Goal: Check status: Check status

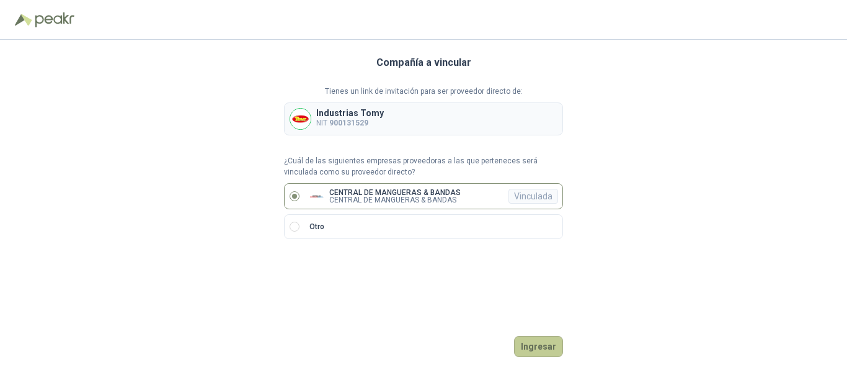
click at [553, 345] on button "Ingresar" at bounding box center [538, 346] width 49 height 21
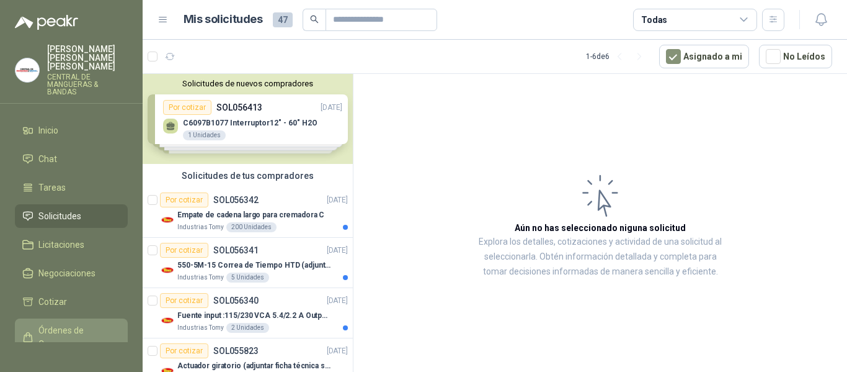
click at [69, 326] on span "Órdenes de Compra" at bounding box center [77, 336] width 78 height 27
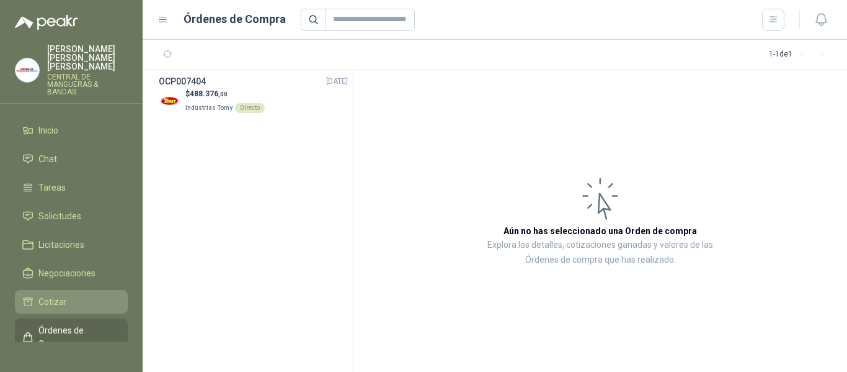
click at [59, 295] on span "Cotizar" at bounding box center [52, 302] width 29 height 14
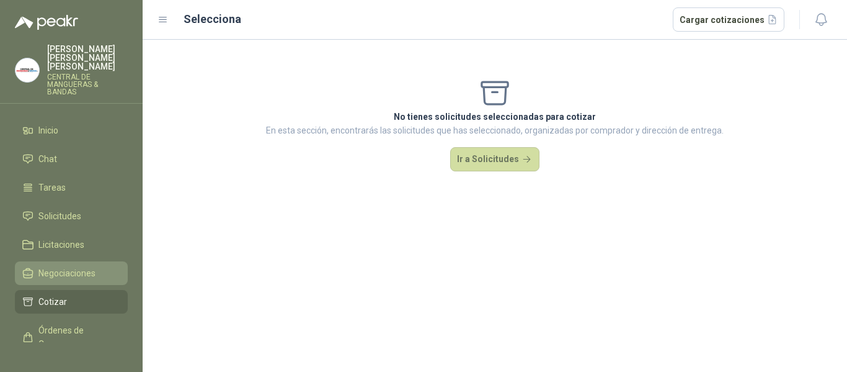
click at [53, 266] on span "Negociaciones" at bounding box center [66, 273] width 57 height 14
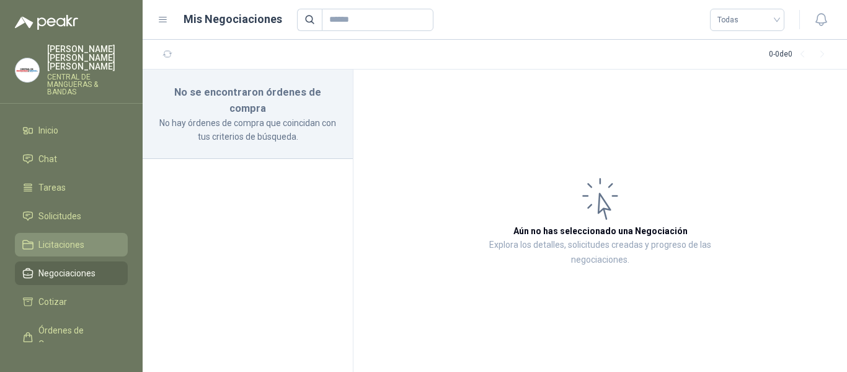
click at [54, 238] on span "Licitaciones" at bounding box center [61, 245] width 46 height 14
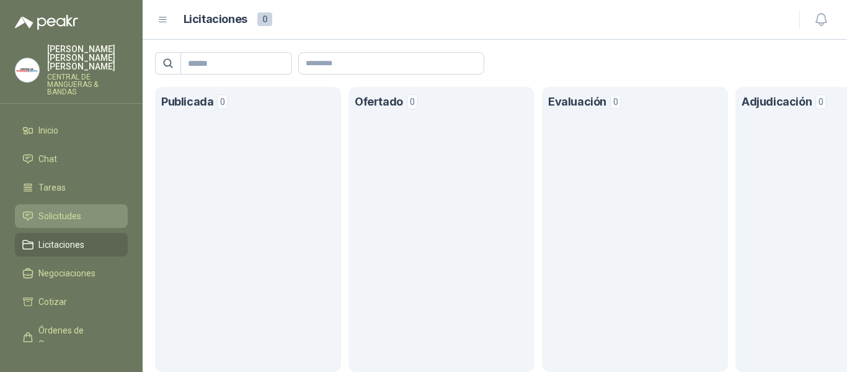
click at [59, 209] on span "Solicitudes" at bounding box center [59, 216] width 43 height 14
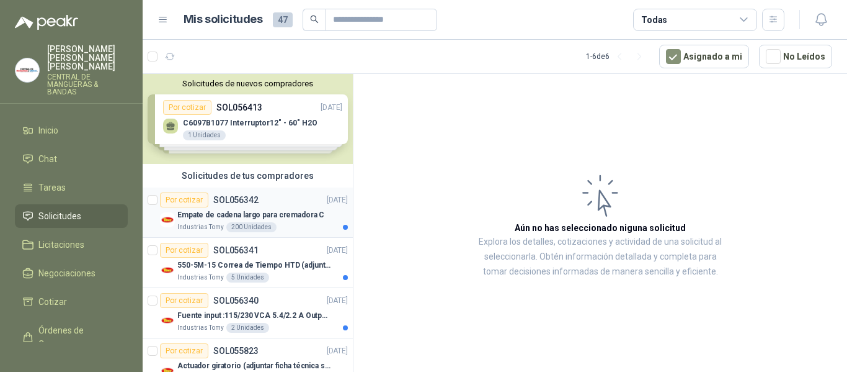
click at [238, 195] on p "SOL056342" at bounding box center [235, 199] width 45 height 9
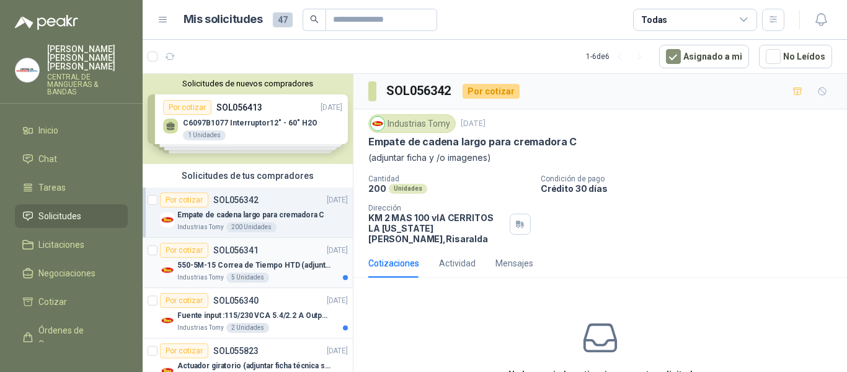
click at [236, 250] on p "SOL056341" at bounding box center [235, 250] width 45 height 9
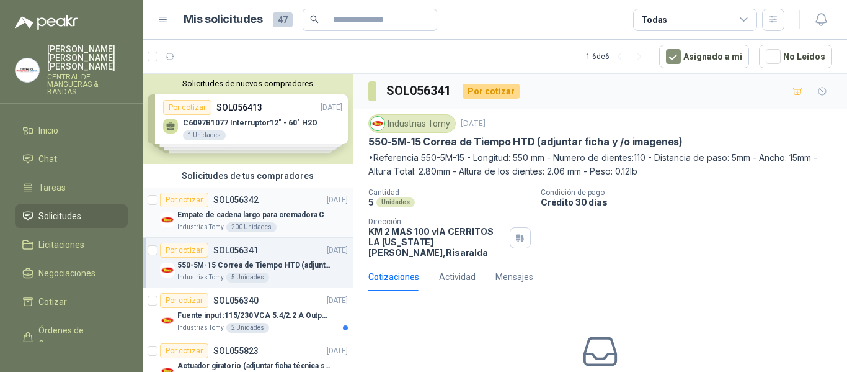
click at [241, 198] on p "SOL056342" at bounding box center [235, 199] width 45 height 9
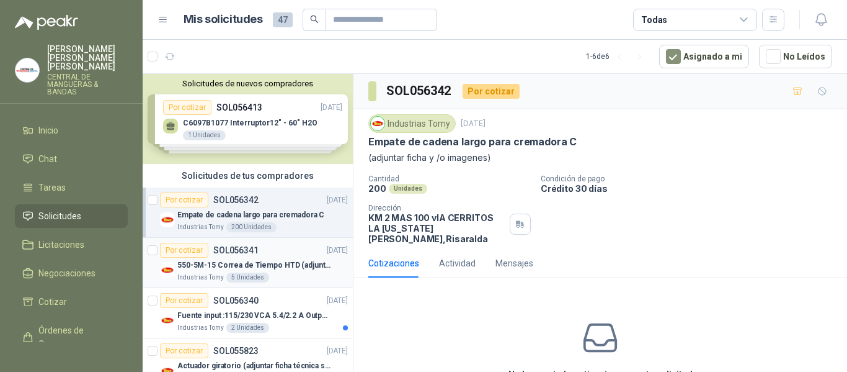
click at [249, 248] on p "SOL056341" at bounding box center [235, 250] width 45 height 9
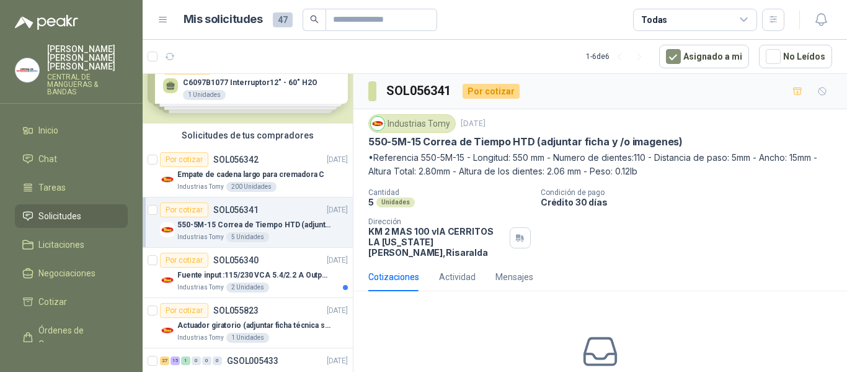
scroll to position [62, 0]
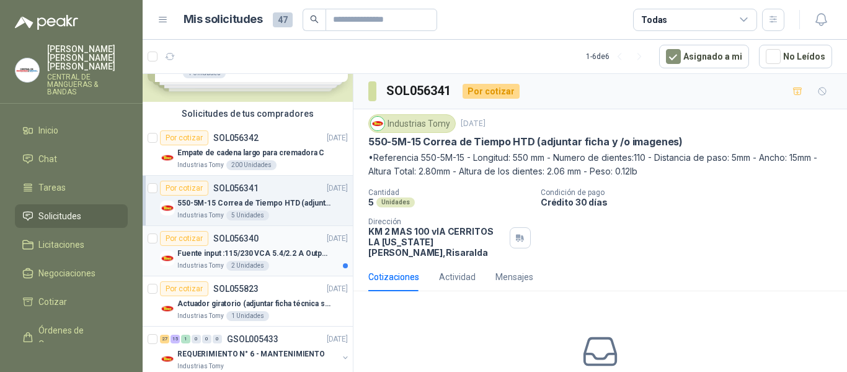
click at [244, 236] on p "SOL056340" at bounding box center [235, 238] width 45 height 9
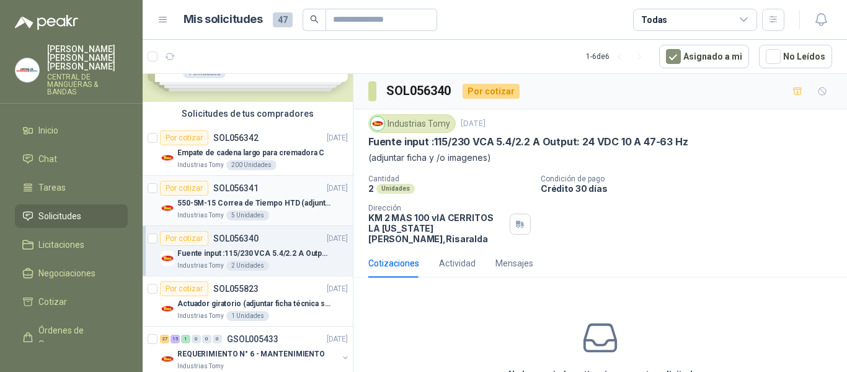
scroll to position [124, 0]
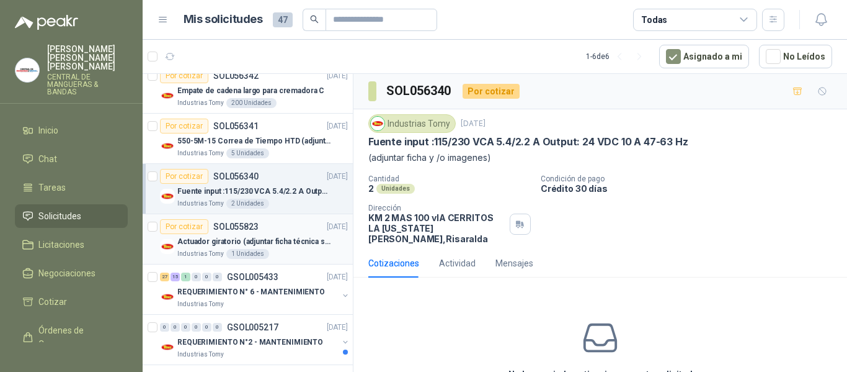
click at [233, 228] on p "SOL055823" at bounding box center [235, 226] width 45 height 9
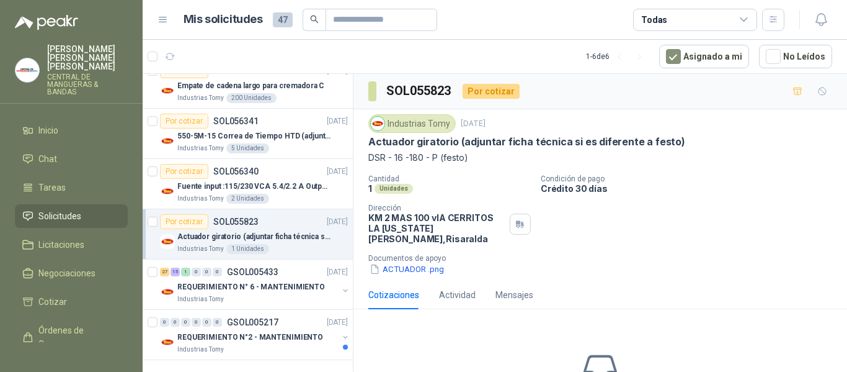
scroll to position [130, 0]
click at [257, 319] on p "GSOL005217" at bounding box center [252, 320] width 51 height 9
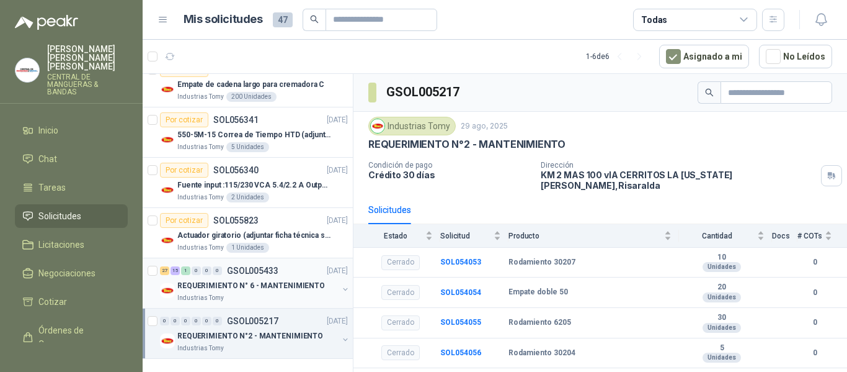
click at [254, 266] on p "GSOL005433" at bounding box center [252, 270] width 51 height 9
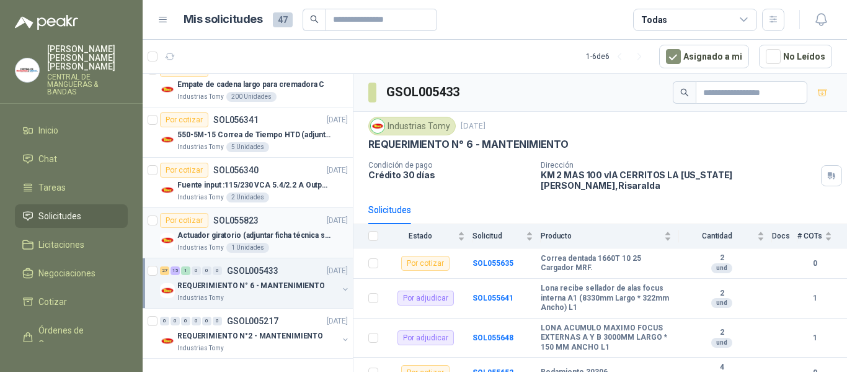
click at [238, 216] on p "SOL055823" at bounding box center [235, 220] width 45 height 9
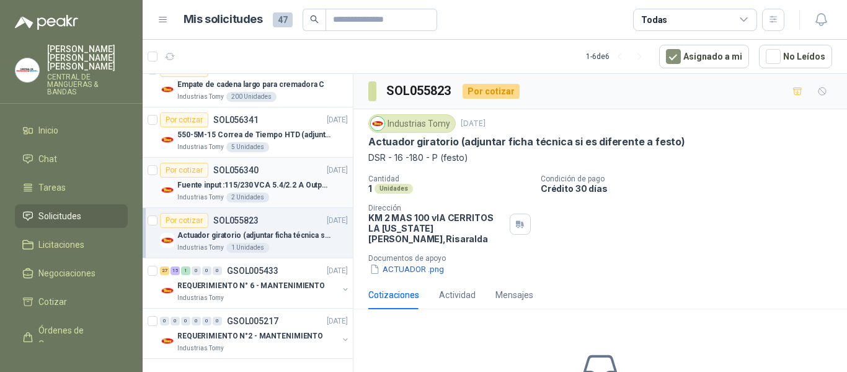
click at [244, 166] on p "SOL056340" at bounding box center [235, 170] width 45 height 9
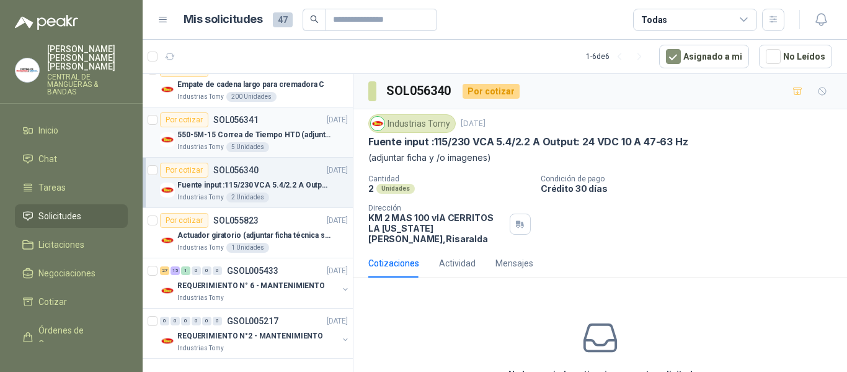
click at [235, 115] on p "SOL056341" at bounding box center [235, 119] width 45 height 9
